Goal: Task Accomplishment & Management: Use online tool/utility

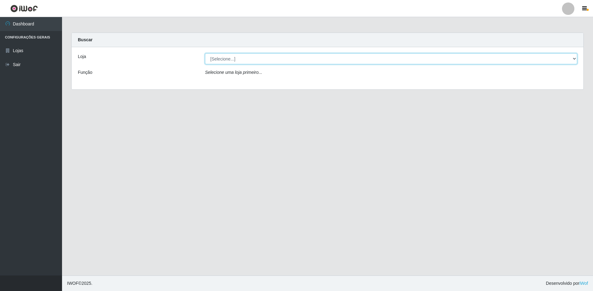
click at [247, 55] on select "[Selecione...] Extraplus - Loja 50 [GEOGRAPHIC_DATA]" at bounding box center [391, 58] width 372 height 11
select select "451"
click at [205, 53] on select "[Selecione...] Extraplus - Loja 50 [GEOGRAPHIC_DATA]" at bounding box center [391, 58] width 372 height 11
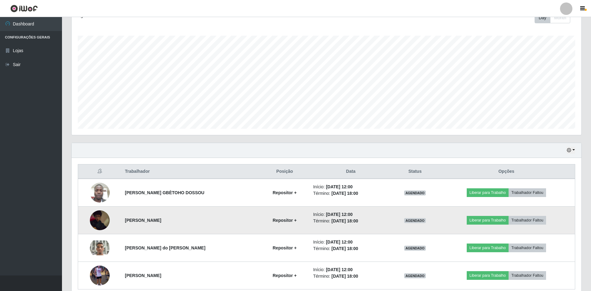
scroll to position [121, 0]
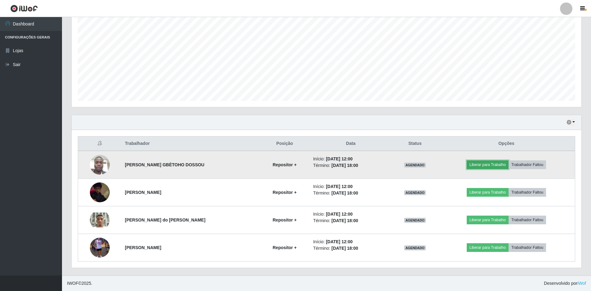
click at [485, 166] on button "Liberar para Trabalho" at bounding box center [488, 164] width 42 height 9
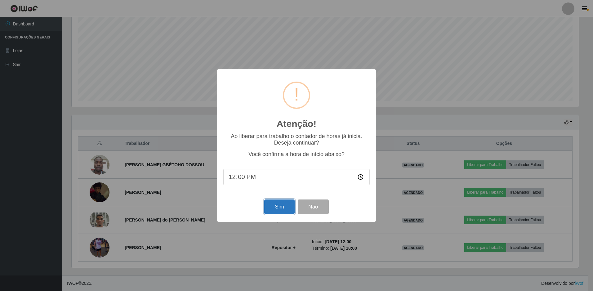
click at [281, 207] on button "Sim" at bounding box center [279, 206] width 30 height 15
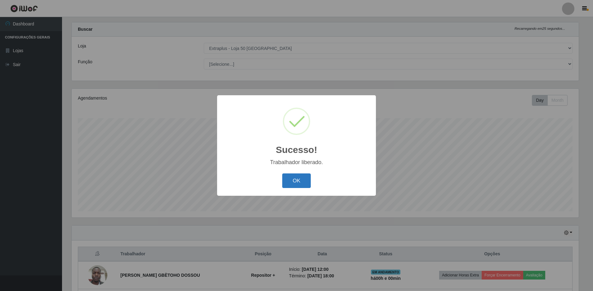
click at [299, 182] on button "OK" at bounding box center [296, 180] width 29 height 15
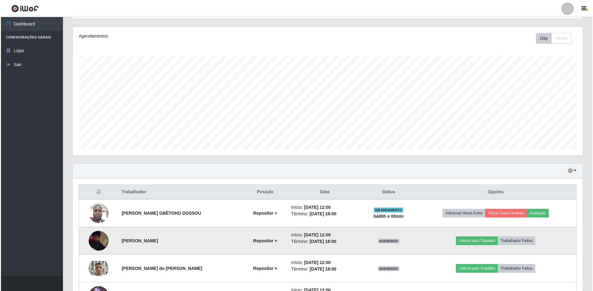
scroll to position [121, 0]
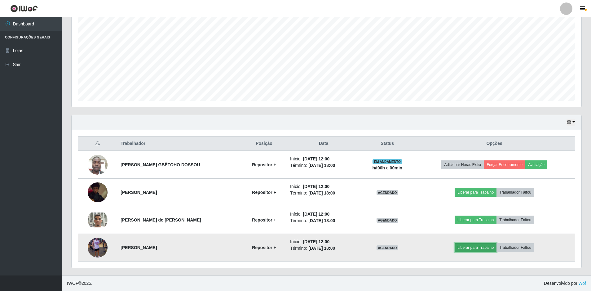
click at [475, 249] on button "Liberar para Trabalho" at bounding box center [476, 247] width 42 height 9
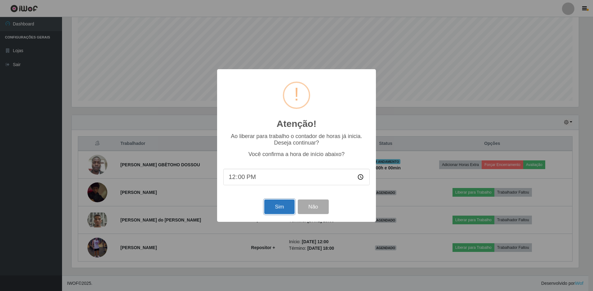
click at [282, 208] on button "Sim" at bounding box center [279, 206] width 30 height 15
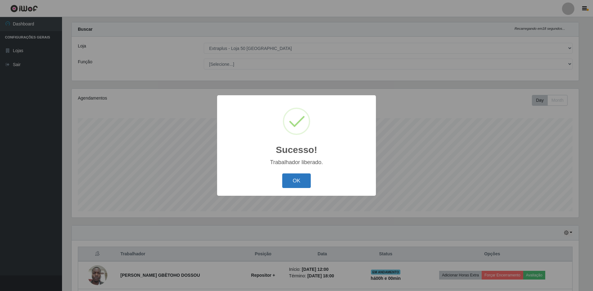
click at [295, 175] on button "OK" at bounding box center [296, 180] width 29 height 15
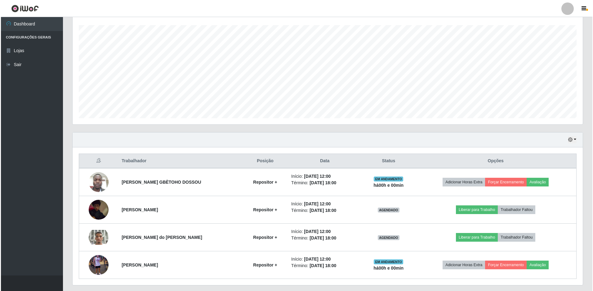
scroll to position [121, 0]
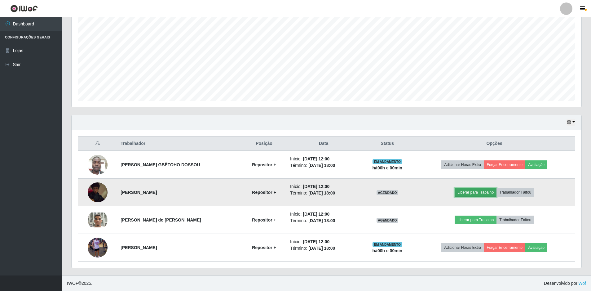
click at [483, 193] on button "Liberar para Trabalho" at bounding box center [476, 192] width 42 height 9
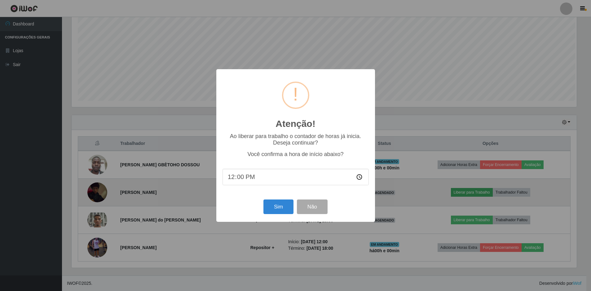
scroll to position [129, 507]
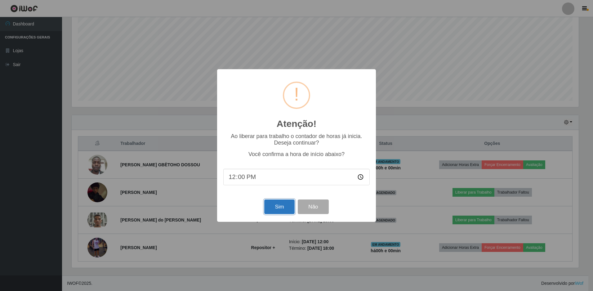
click at [270, 209] on button "Sim" at bounding box center [279, 206] width 30 height 15
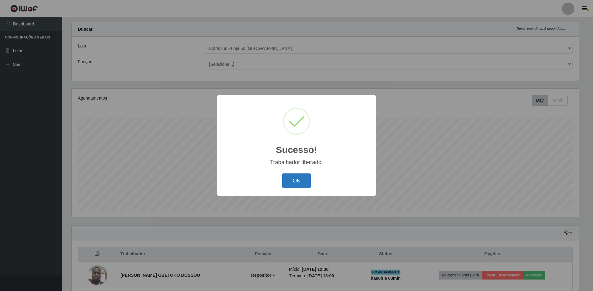
click at [305, 181] on button "OK" at bounding box center [296, 180] width 29 height 15
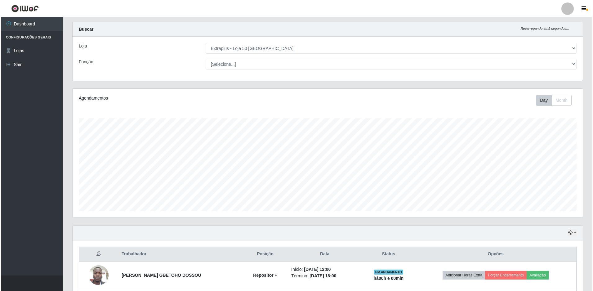
scroll to position [0, 0]
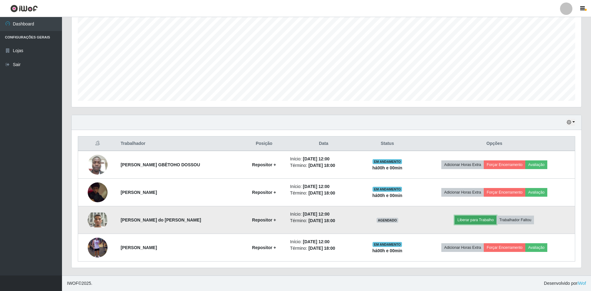
click at [478, 220] on button "Liberar para Trabalho" at bounding box center [476, 219] width 42 height 9
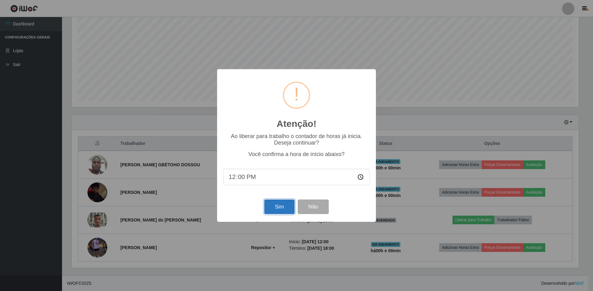
click at [275, 207] on button "Sim" at bounding box center [279, 206] width 30 height 15
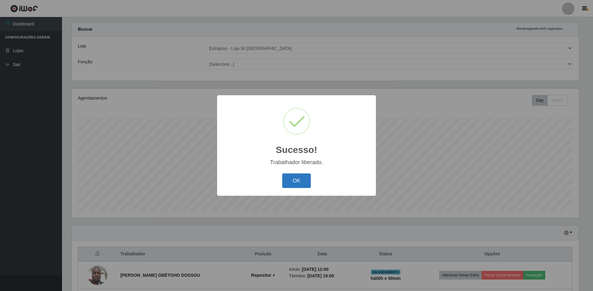
click at [298, 180] on button "OK" at bounding box center [296, 180] width 29 height 15
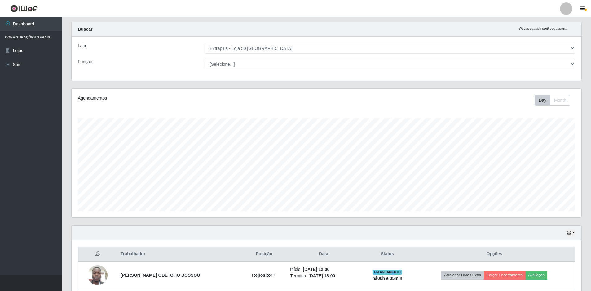
scroll to position [121, 0]
